Goal: Transaction & Acquisition: Purchase product/service

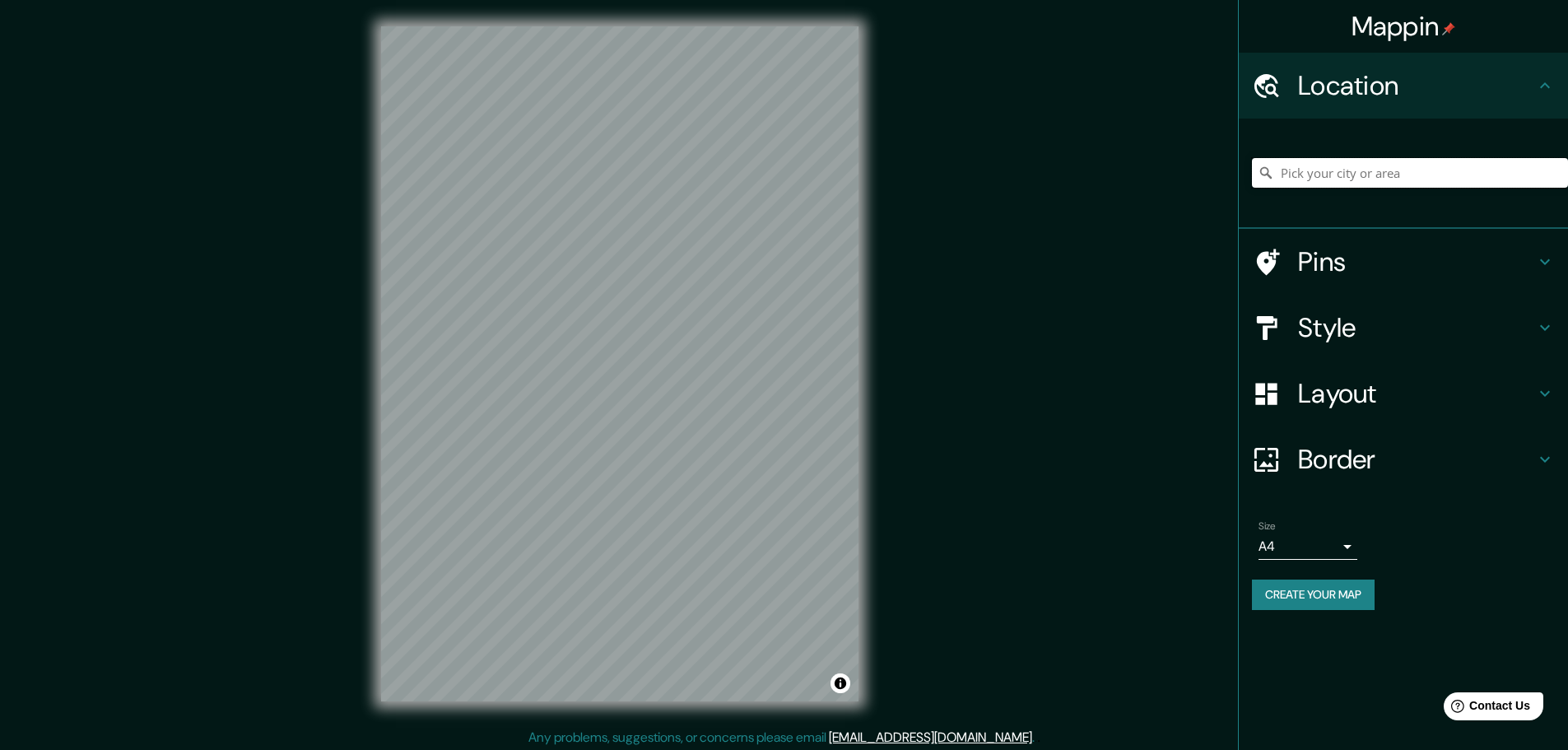
click at [1455, 168] on input "Pick your city or area" at bounding box center [1410, 173] width 316 height 30
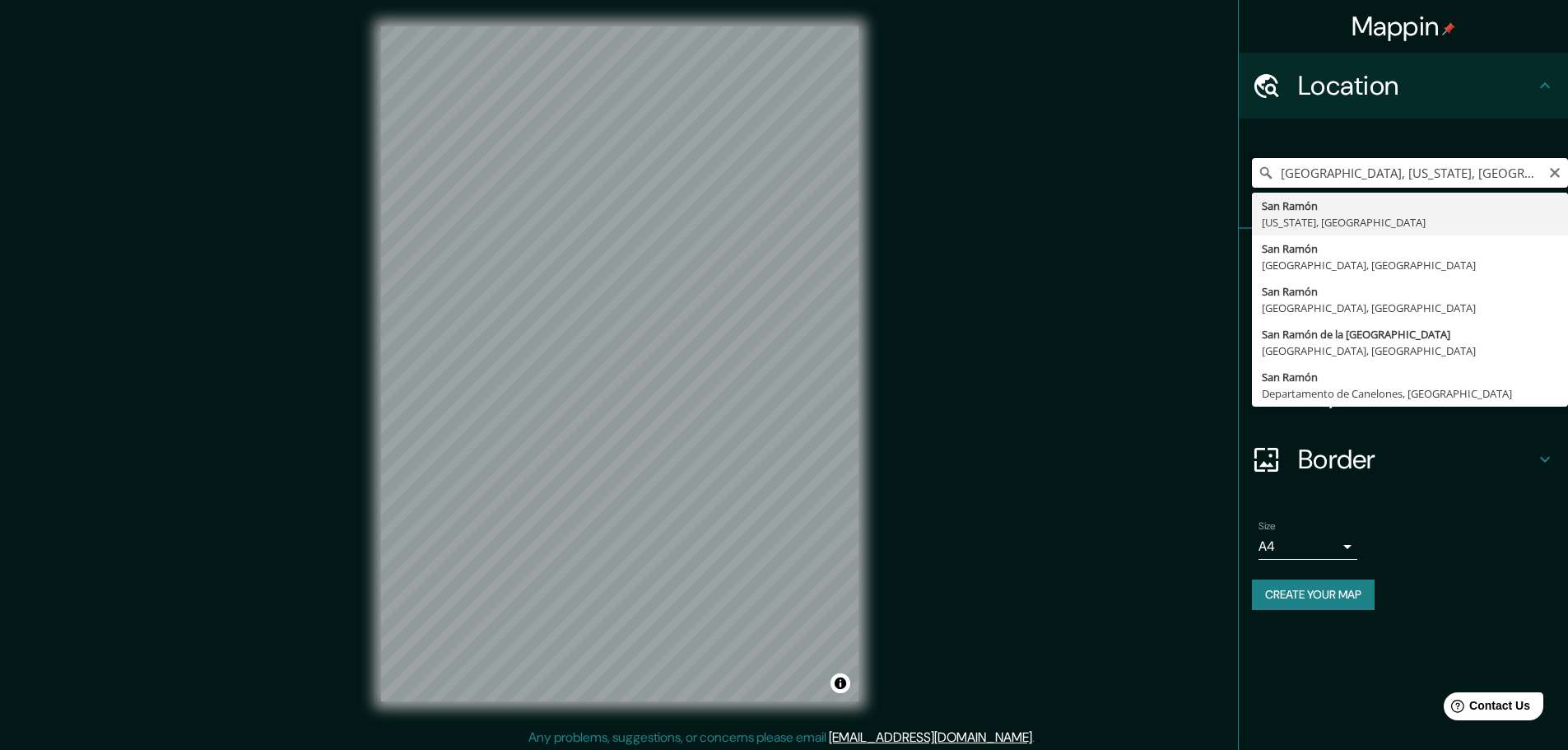
drag, startPoint x: 1517, startPoint y: 174, endPoint x: 1354, endPoint y: 165, distance: 163.2
click at [1354, 165] on input "San Ramón, California, Estados Unidos" at bounding box center [1410, 173] width 316 height 30
type input "San Ramón, Departamento de Junín, Perú"
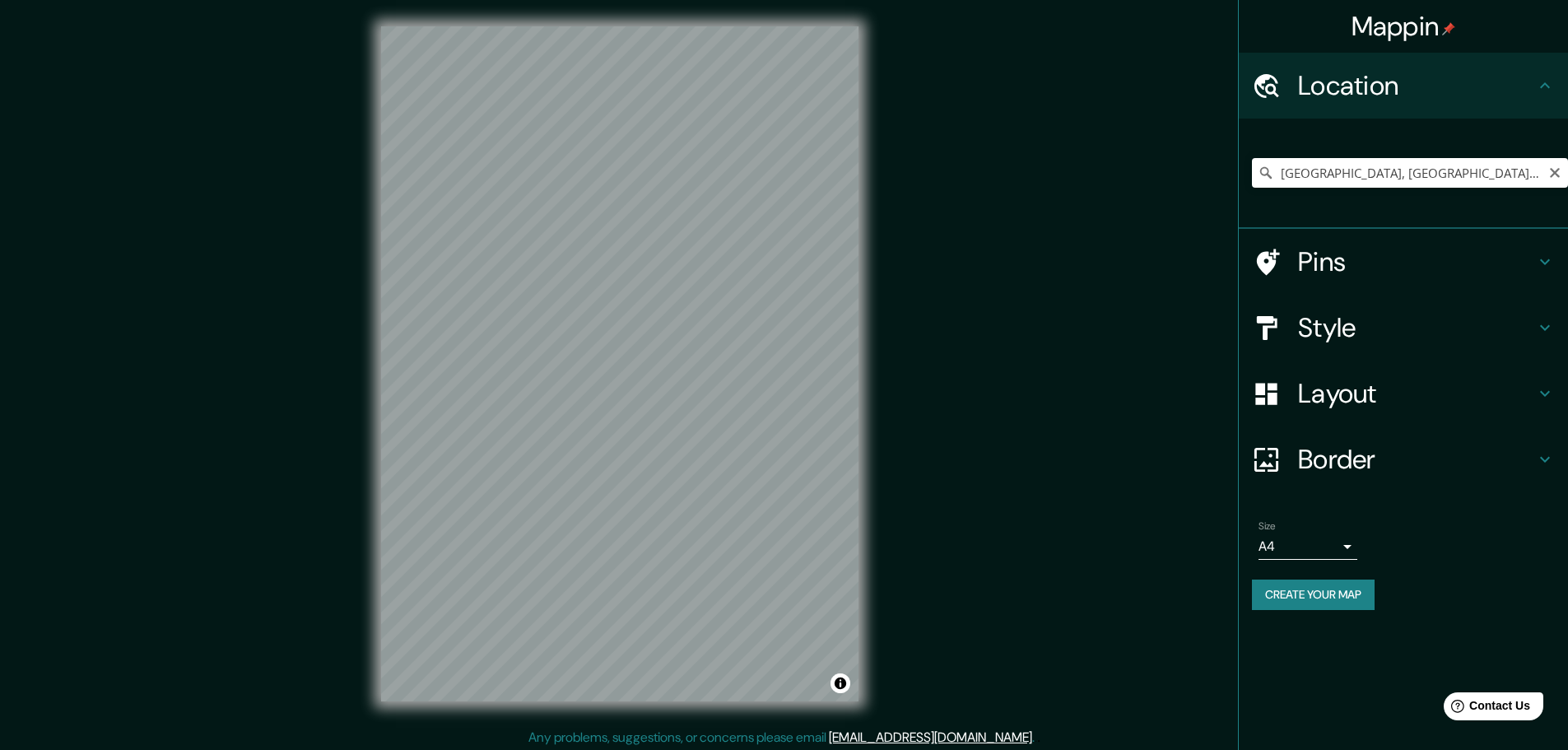
click at [1396, 402] on h4 "Layout" at bounding box center [1416, 394] width 237 height 33
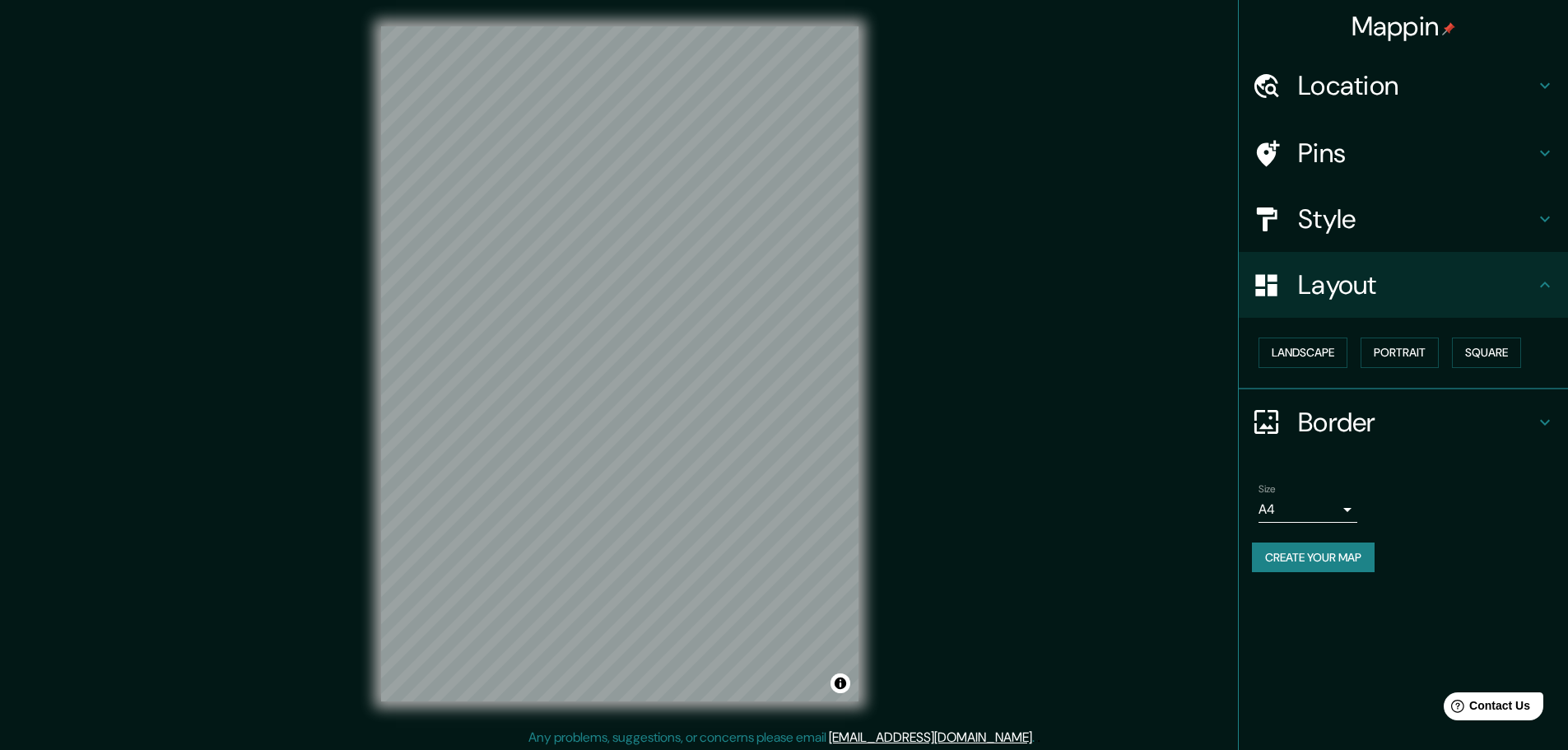
click at [1391, 219] on h4 "Style" at bounding box center [1416, 219] width 237 height 33
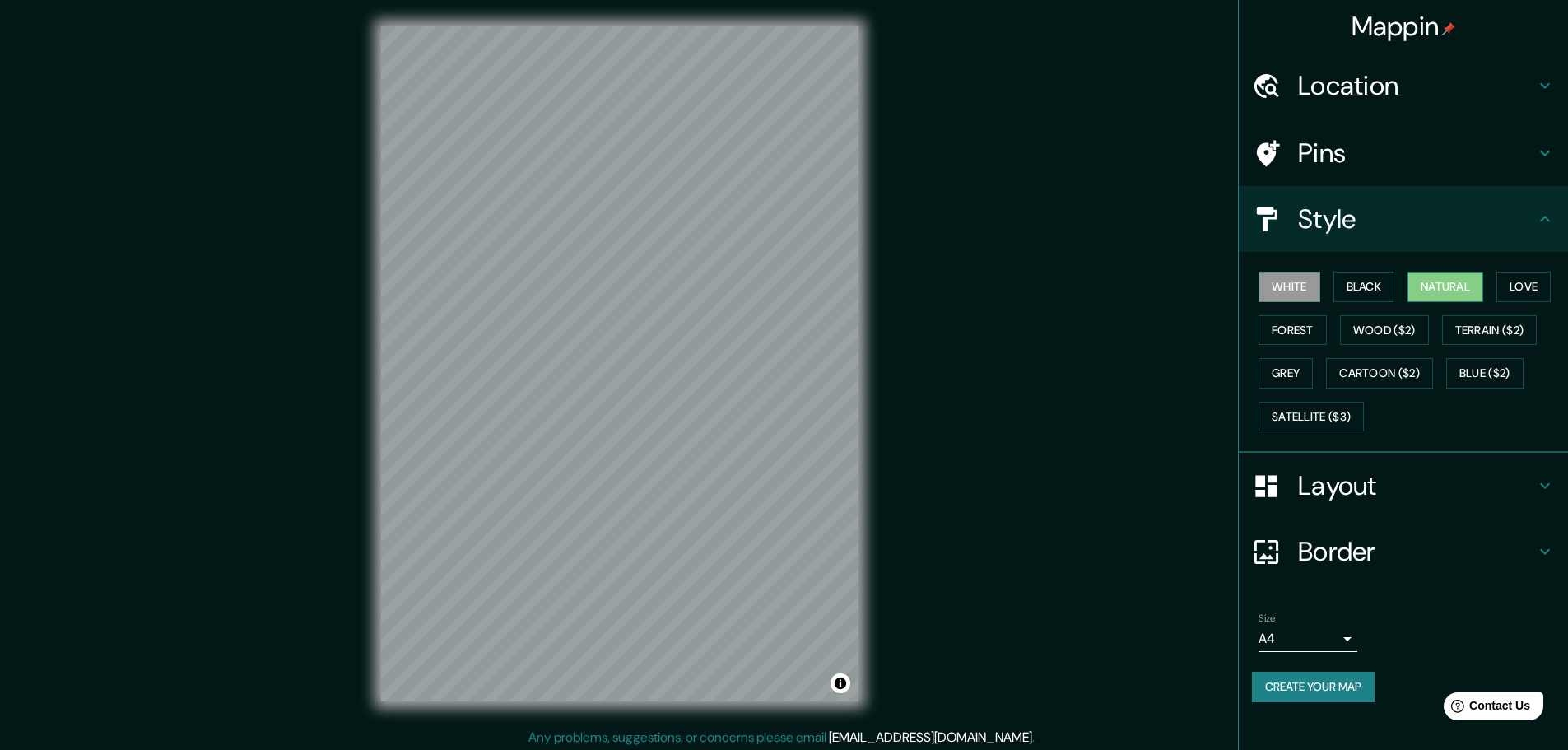
click at [1445, 291] on button "Natural" at bounding box center [1445, 287] width 75 height 31
